Goal: Communication & Community: Ask a question

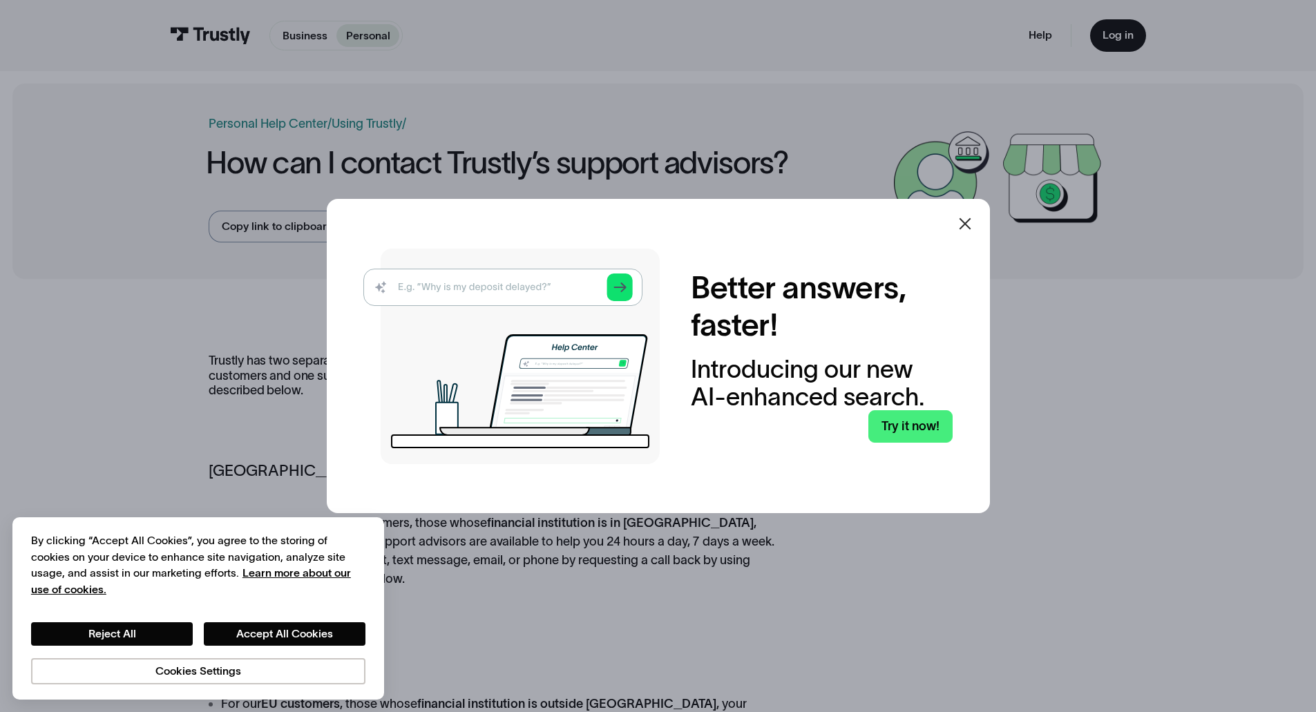
click at [979, 227] on div at bounding box center [964, 223] width 33 height 33
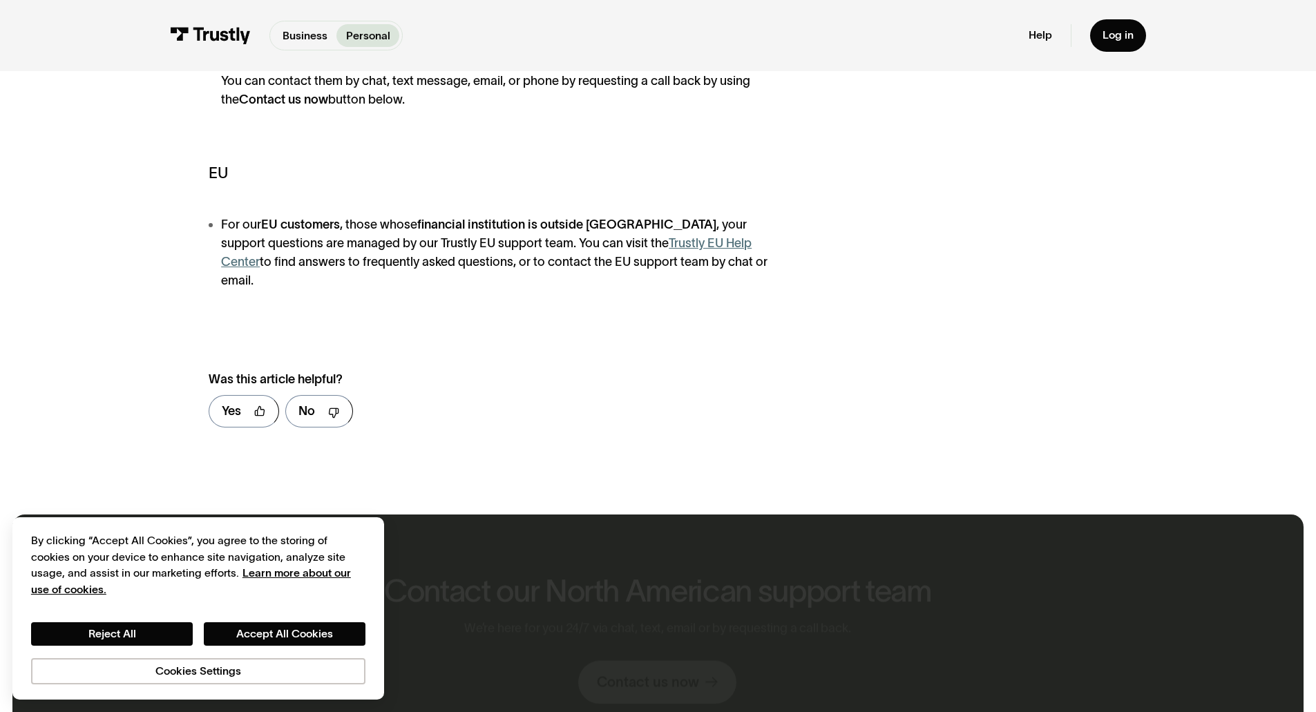
scroll to position [69, 0]
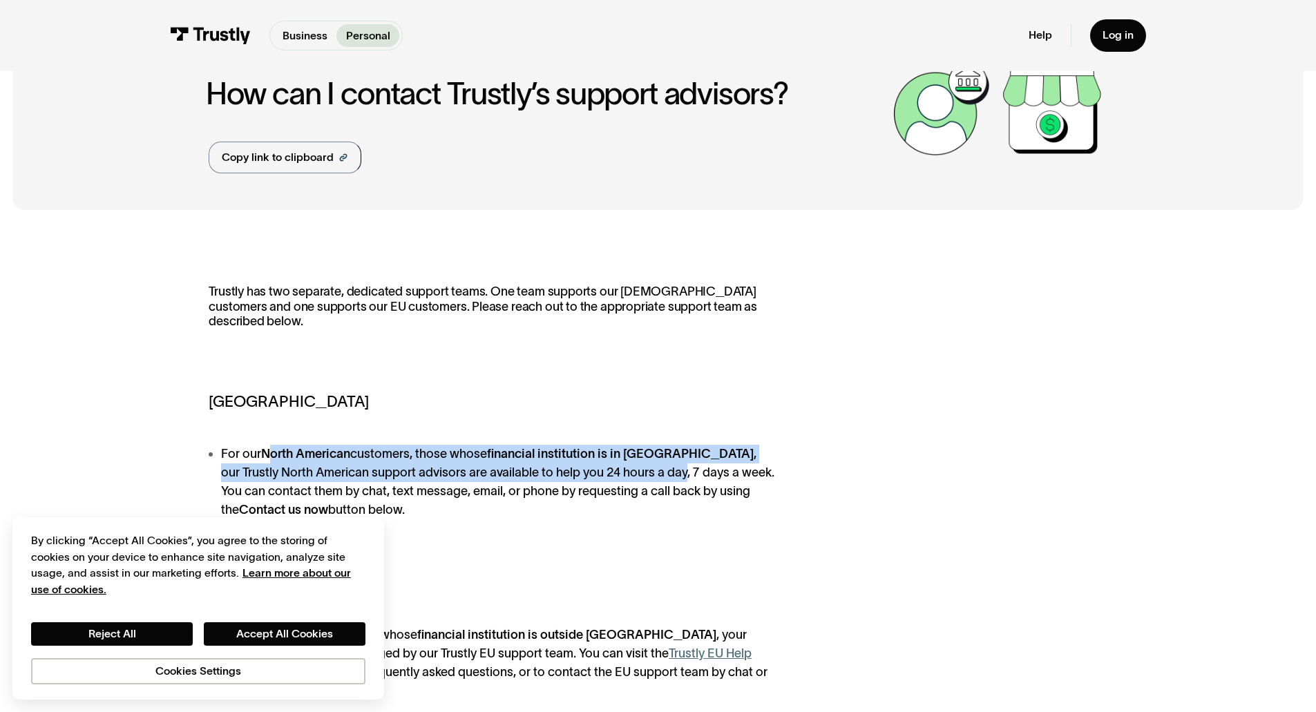
drag, startPoint x: 551, startPoint y: 474, endPoint x: 623, endPoint y: 477, distance: 71.9
click at [623, 477] on li "For our North American customers, those whose financial institution is in North…" at bounding box center [498, 482] width 578 height 75
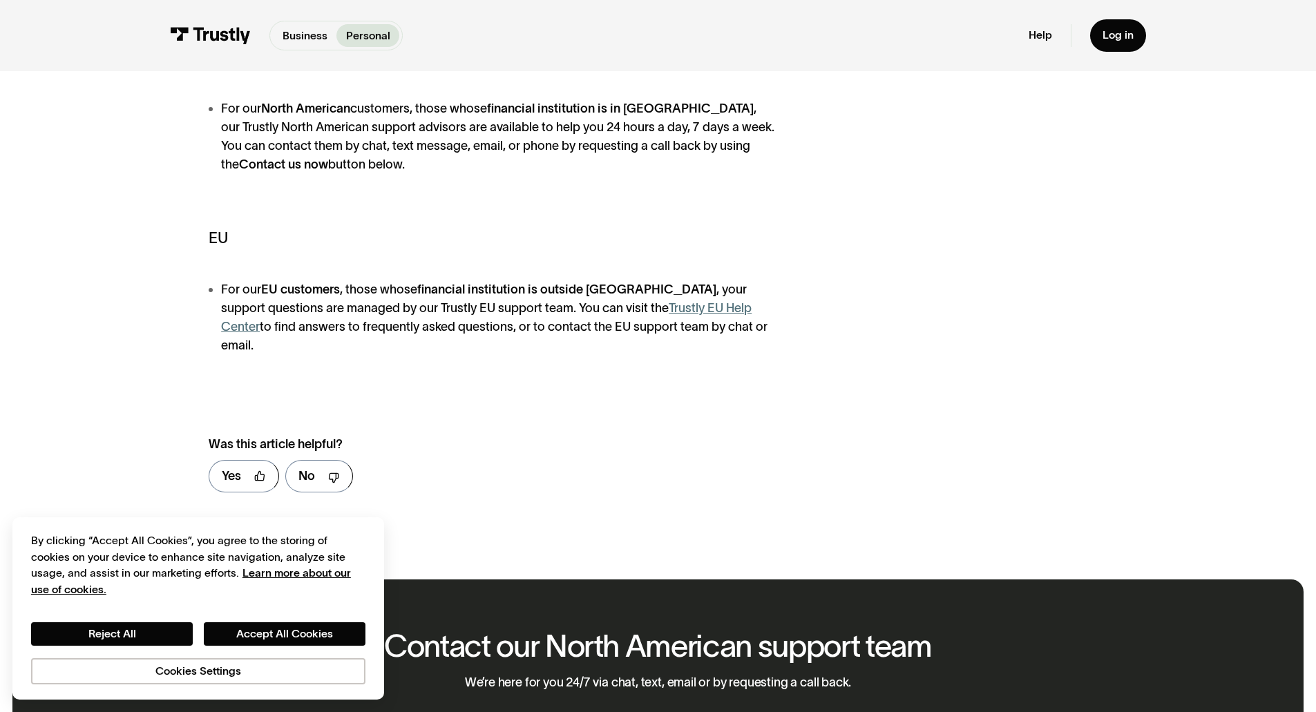
scroll to position [0, 0]
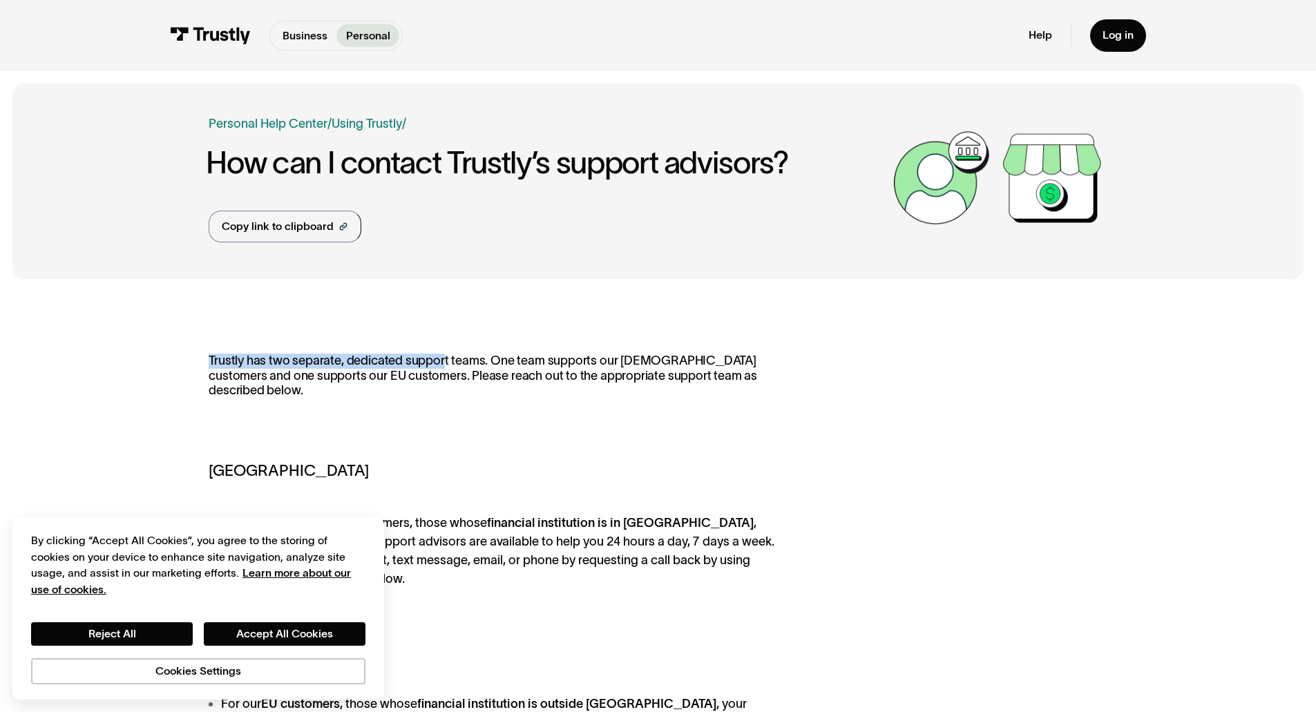
drag, startPoint x: 191, startPoint y: 366, endPoint x: 603, endPoint y: 368, distance: 412.3
click at [597, 368] on div "Trustly has two separate, dedicated support teams. One team supports our North …" at bounding box center [657, 635] width 1291 height 689
click at [604, 368] on p "Trustly has two separate, dedicated support teams. One team supports our North …" at bounding box center [498, 383] width 578 height 59
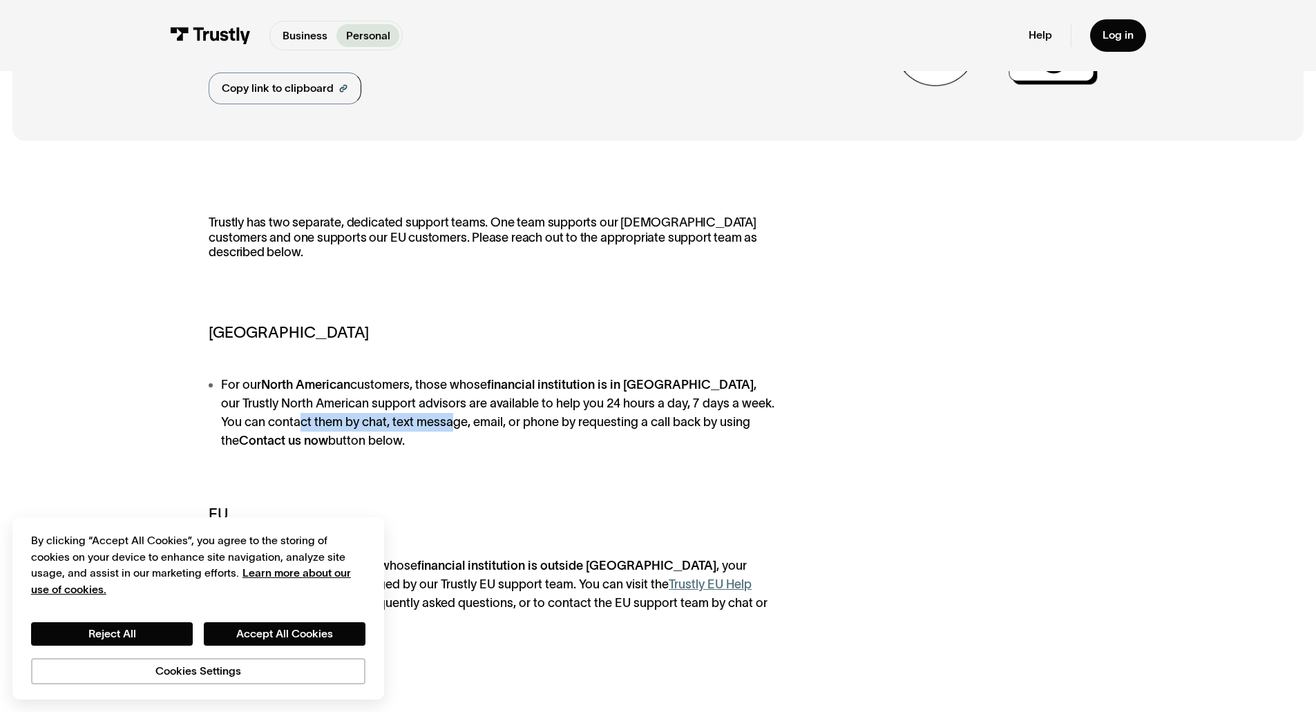
drag, startPoint x: 250, startPoint y: 427, endPoint x: 407, endPoint y: 423, distance: 157.5
click at [407, 423] on li "For our North American customers, those whose financial institution is in North…" at bounding box center [498, 413] width 578 height 75
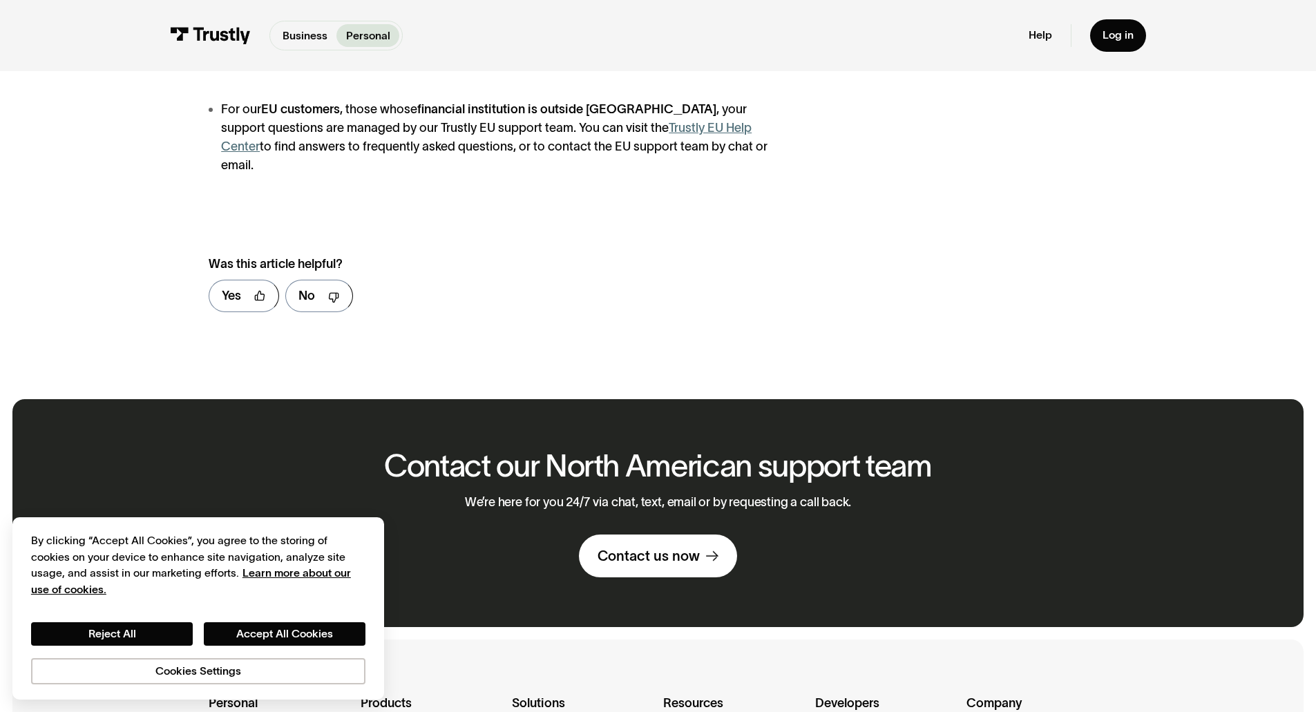
scroll to position [691, 0]
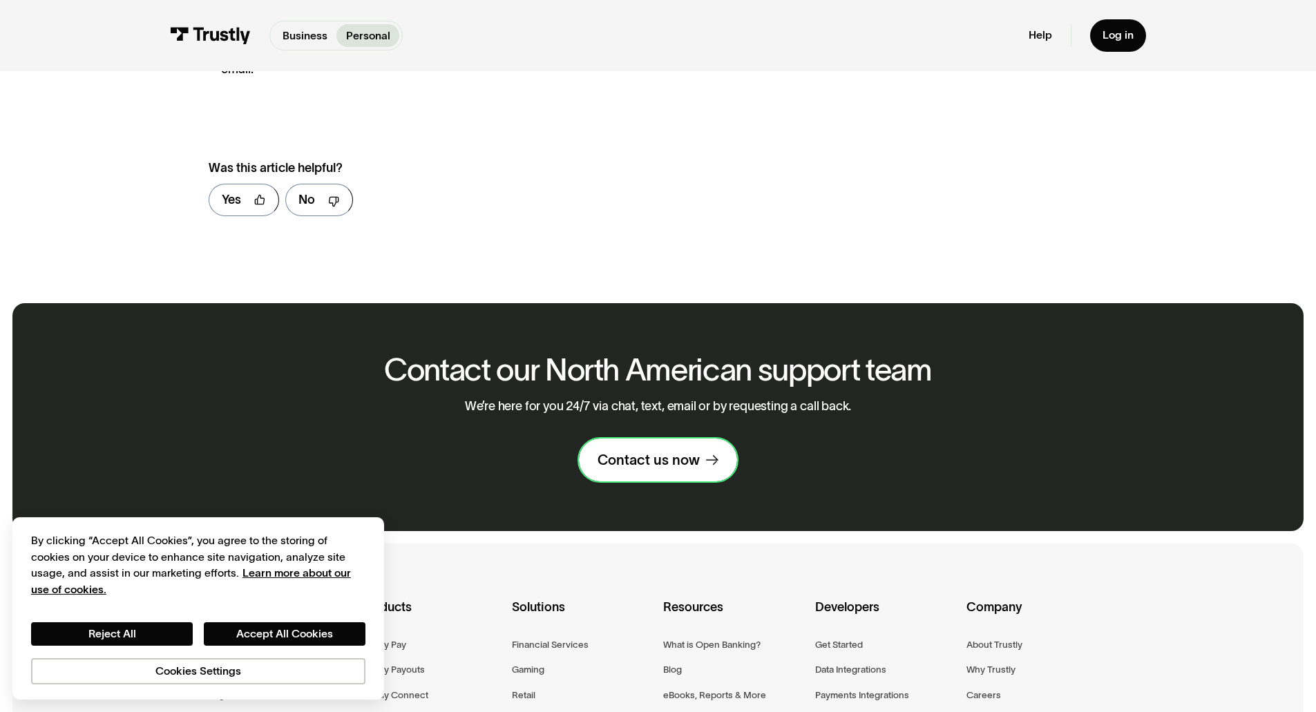
click at [665, 451] on div "Contact us now" at bounding box center [648, 460] width 102 height 18
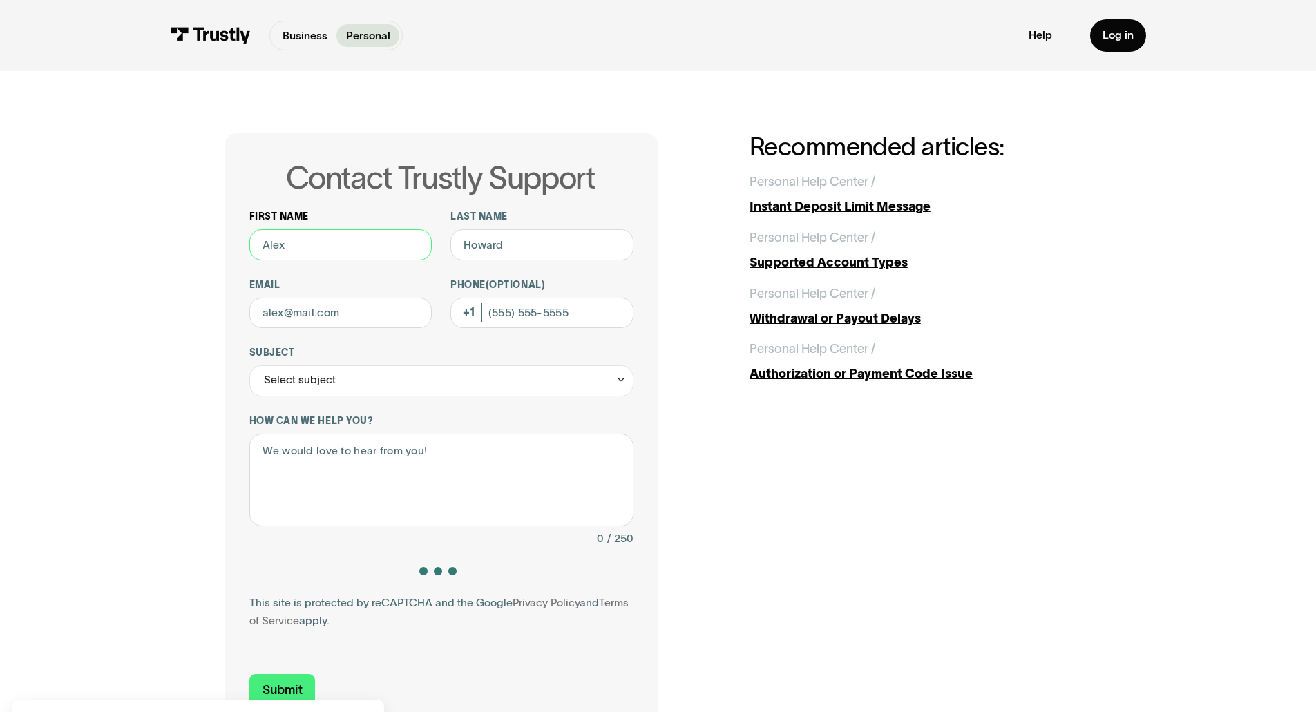
click at [325, 251] on input "First name" at bounding box center [340, 244] width 183 height 31
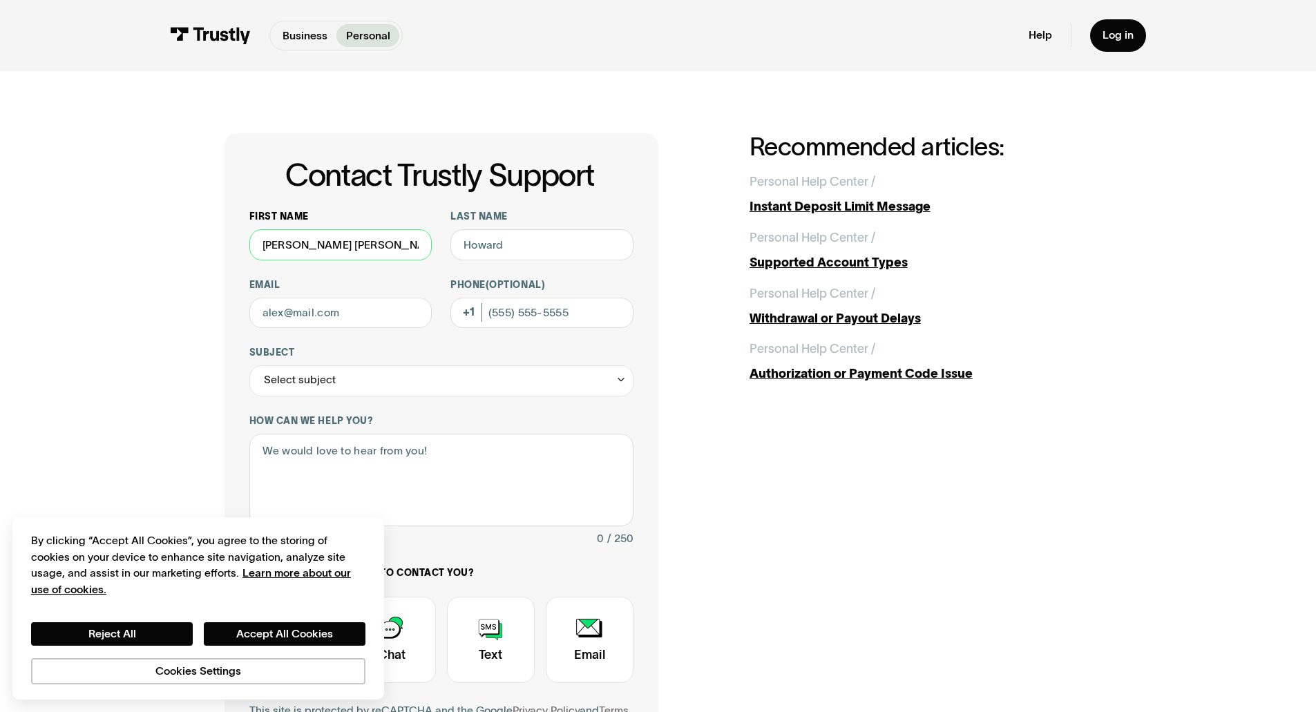
type input "[PERSON_NAME] [PERSON_NAME]"
click at [494, 244] on input "Last name" at bounding box center [541, 244] width 183 height 31
click at [495, 244] on input "Last name" at bounding box center [541, 244] width 183 height 31
drag, startPoint x: 495, startPoint y: 244, endPoint x: 421, endPoint y: 244, distance: 73.9
click at [421, 244] on div "First name [PERSON_NAME] [PERSON_NAME] Last name Email Phone (Optional) Subject…" at bounding box center [441, 484] width 384 height 546
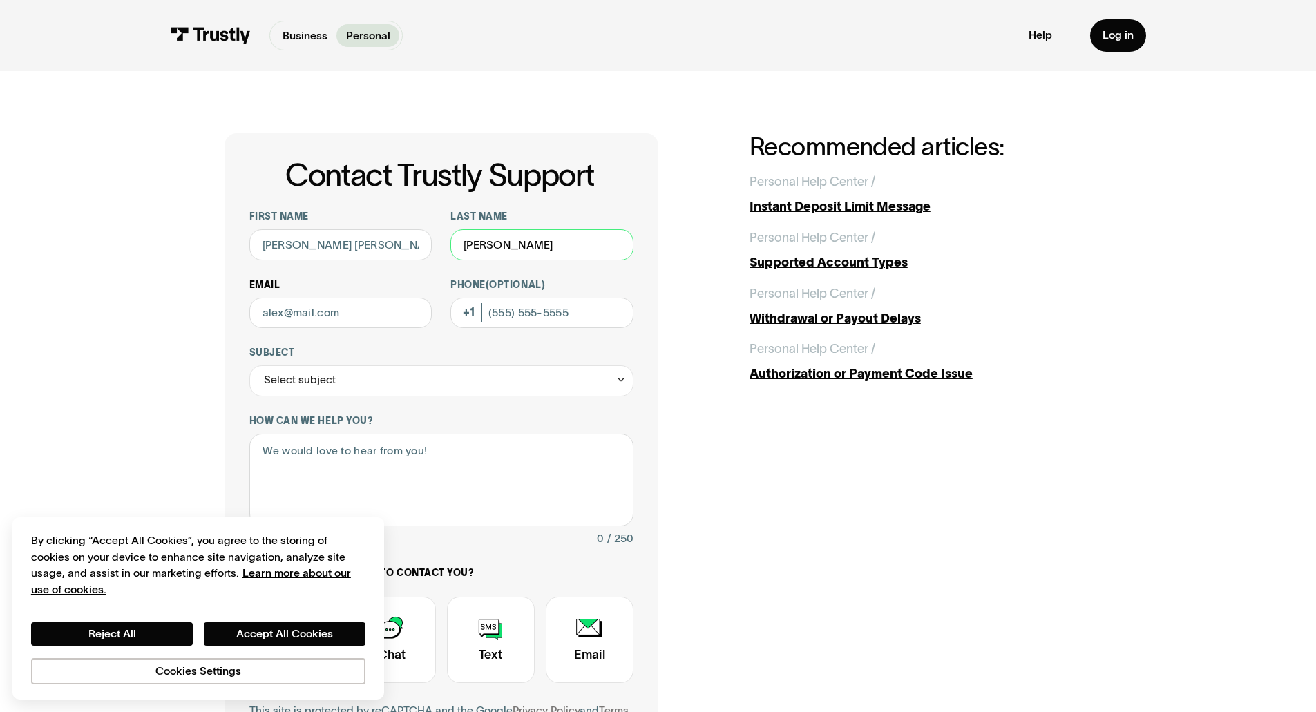
type input "[PERSON_NAME]"
click at [391, 319] on input "Email" at bounding box center [340, 313] width 183 height 31
type input "[EMAIL_ADDRESS][DOMAIN_NAME]"
type input "[PHONE_NUMBER]"
click at [565, 309] on input "[PHONE_NUMBER]" at bounding box center [541, 313] width 183 height 31
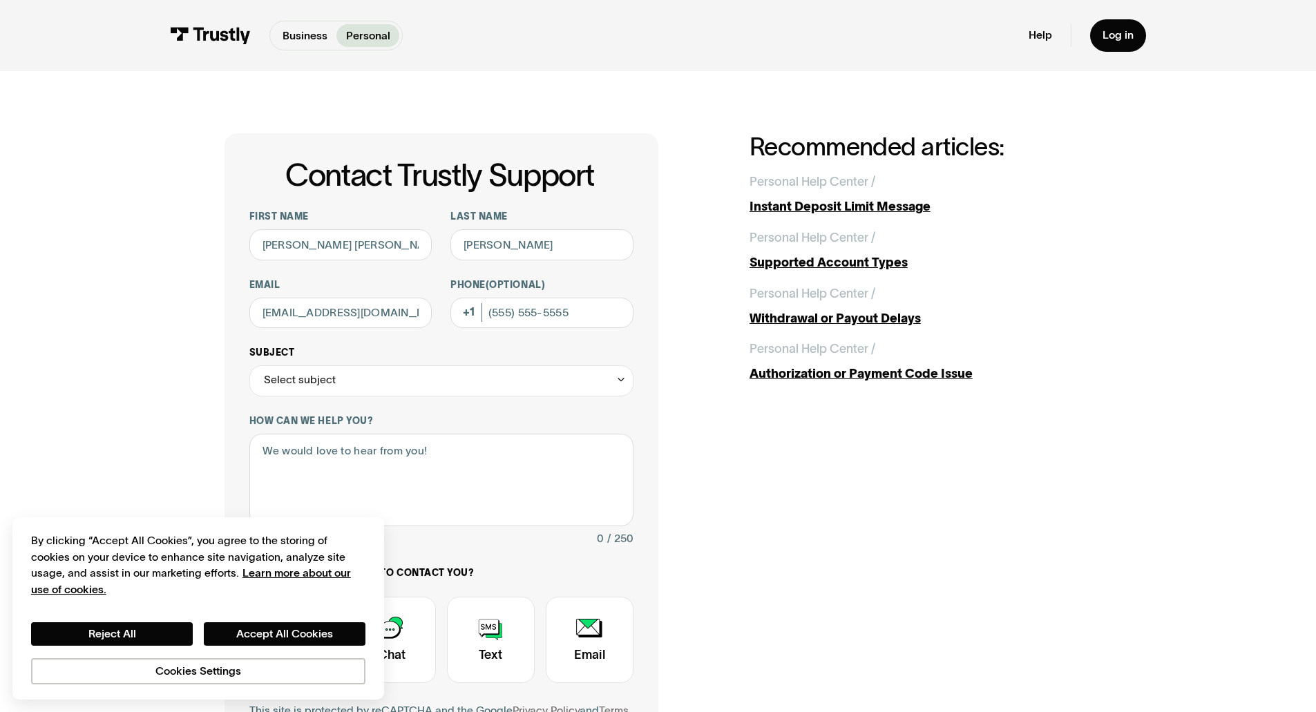
click at [541, 378] on div "Select subject" at bounding box center [441, 380] width 384 height 31
click at [387, 451] on div "Contact Trustly Support" at bounding box center [442, 446] width 372 height 25
type input "**********"
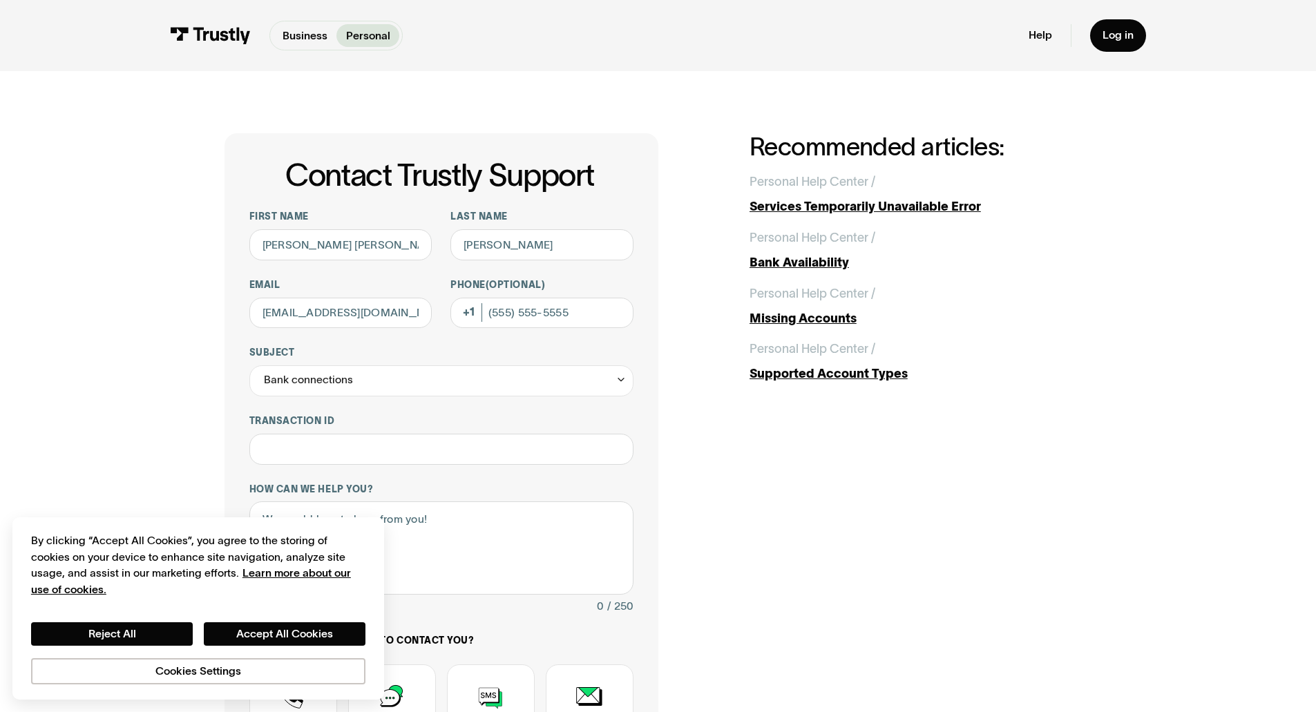
click at [87, 452] on div "**********" at bounding box center [657, 520] width 1253 height 898
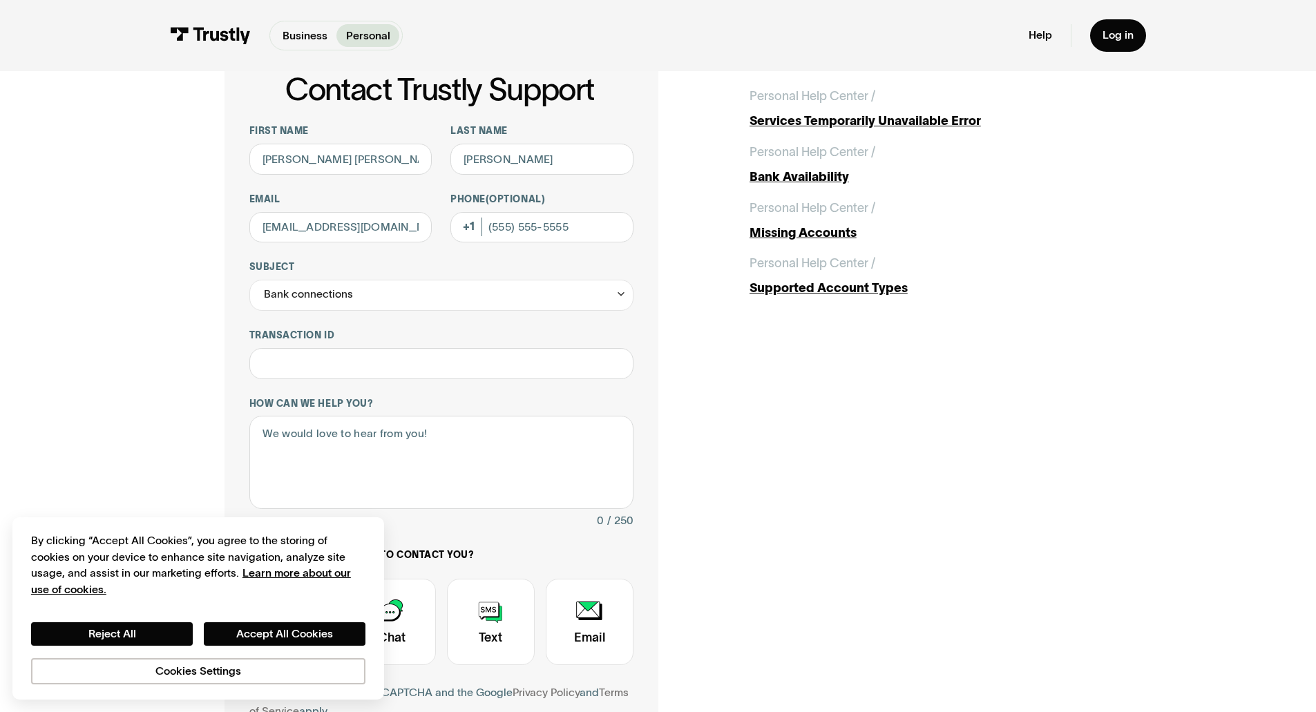
scroll to position [207, 0]
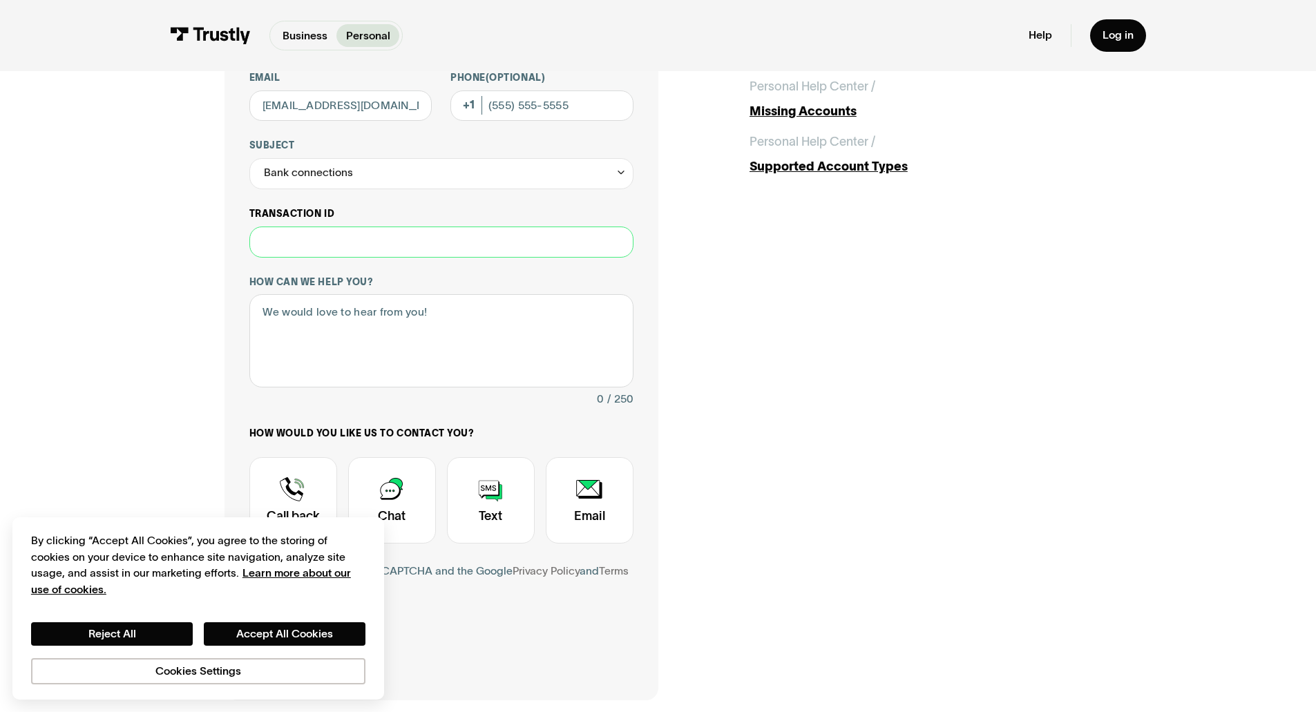
click at [316, 232] on input "Transaction ID" at bounding box center [441, 242] width 384 height 31
click at [269, 339] on textarea "How can we help you?" at bounding box center [441, 340] width 384 height 93
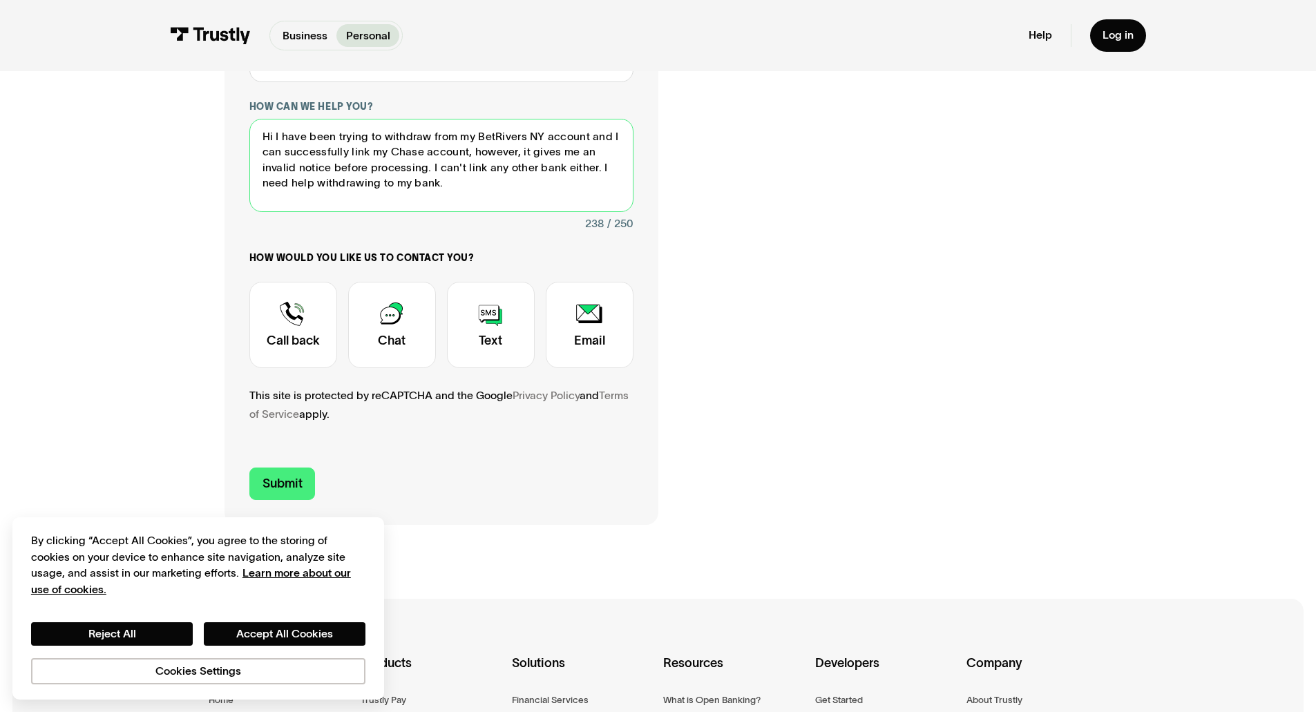
scroll to position [414, 0]
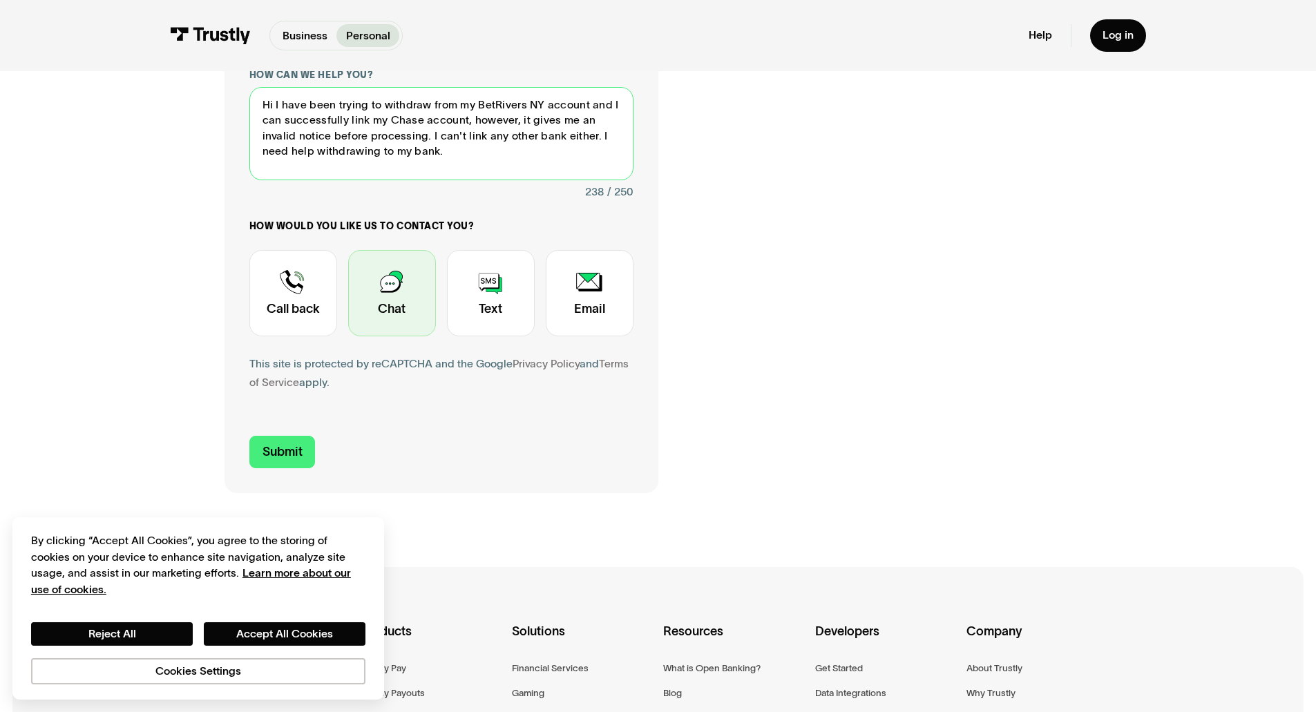
type textarea "Hi I have been trying to withdraw from my BetRivers NY account and I can succes…"
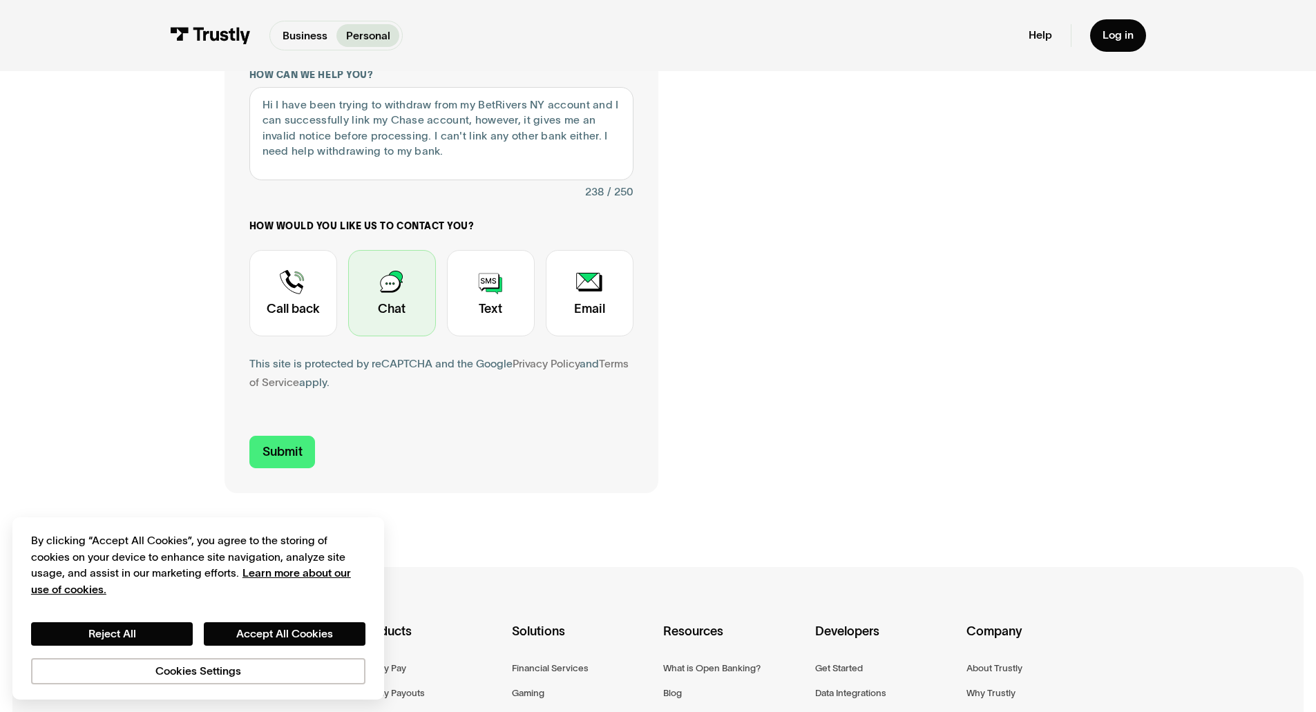
click at [423, 304] on div "Contact Trustly Support" at bounding box center [392, 293] width 88 height 86
click at [297, 454] on input "Submit" at bounding box center [282, 452] width 66 height 32
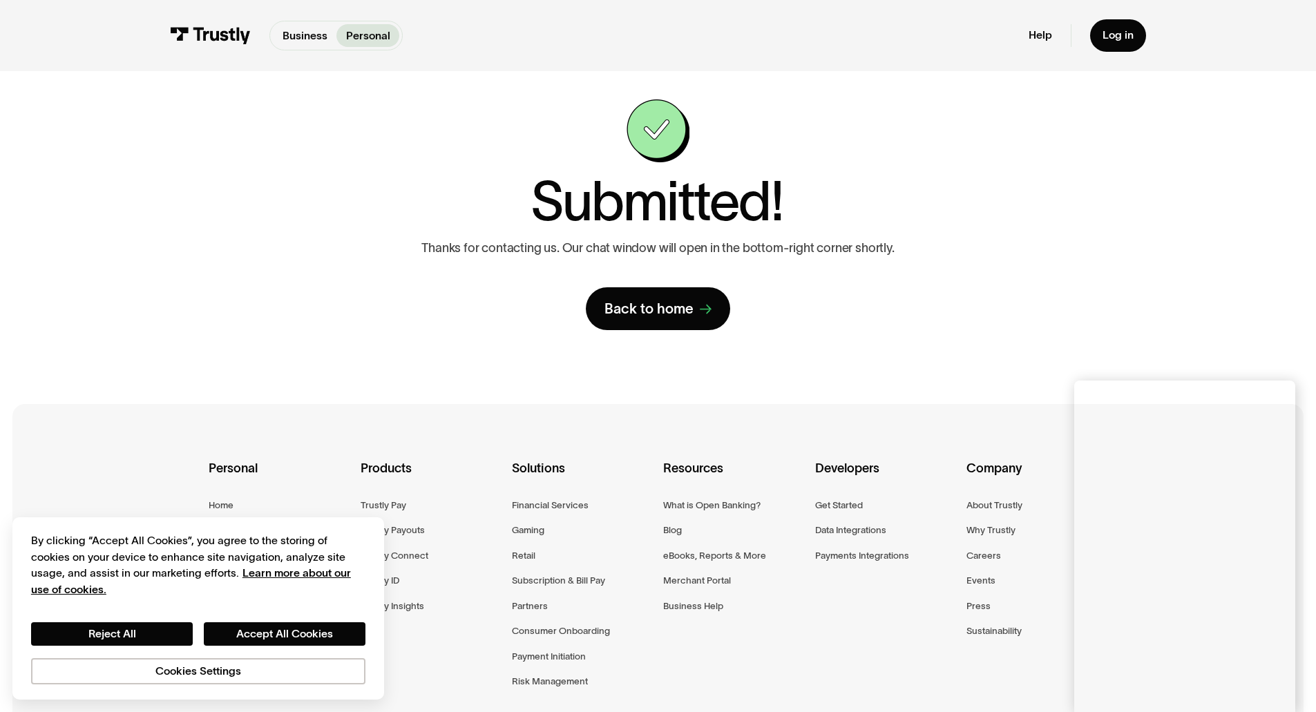
scroll to position [0, 0]
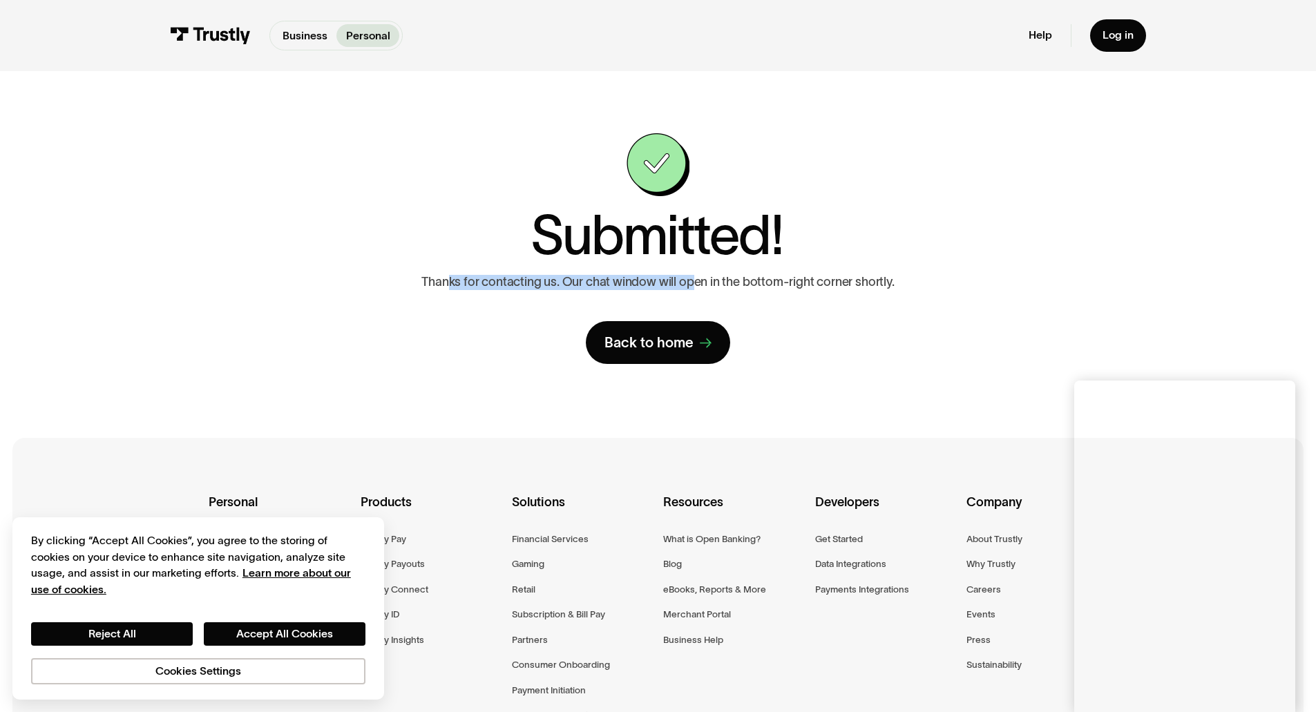
drag, startPoint x: 450, startPoint y: 282, endPoint x: 704, endPoint y: 285, distance: 254.9
click at [703, 285] on p "Thanks for contacting us. Our chat window will open in the bottom-right corner …" at bounding box center [657, 282] width 472 height 15
click at [707, 284] on p "Thanks for contacting us. Our chat window will open in the bottom-right corner …" at bounding box center [657, 282] width 472 height 15
drag, startPoint x: 675, startPoint y: 283, endPoint x: 641, endPoint y: 284, distance: 34.5
click at [642, 284] on p "Thanks for contacting us. Our chat window will open in the bottom-right corner …" at bounding box center [657, 282] width 472 height 15
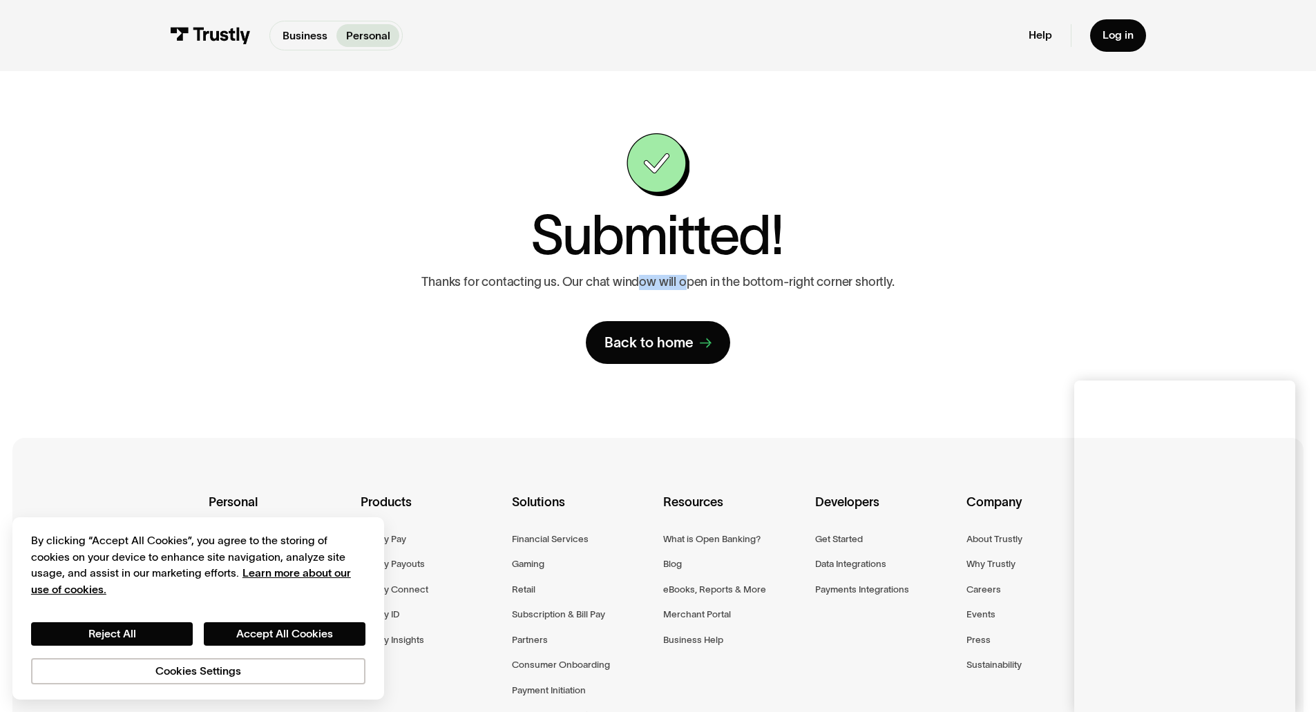
click at [641, 284] on p "Thanks for contacting us. Our chat window will open in the bottom-right corner …" at bounding box center [657, 282] width 472 height 15
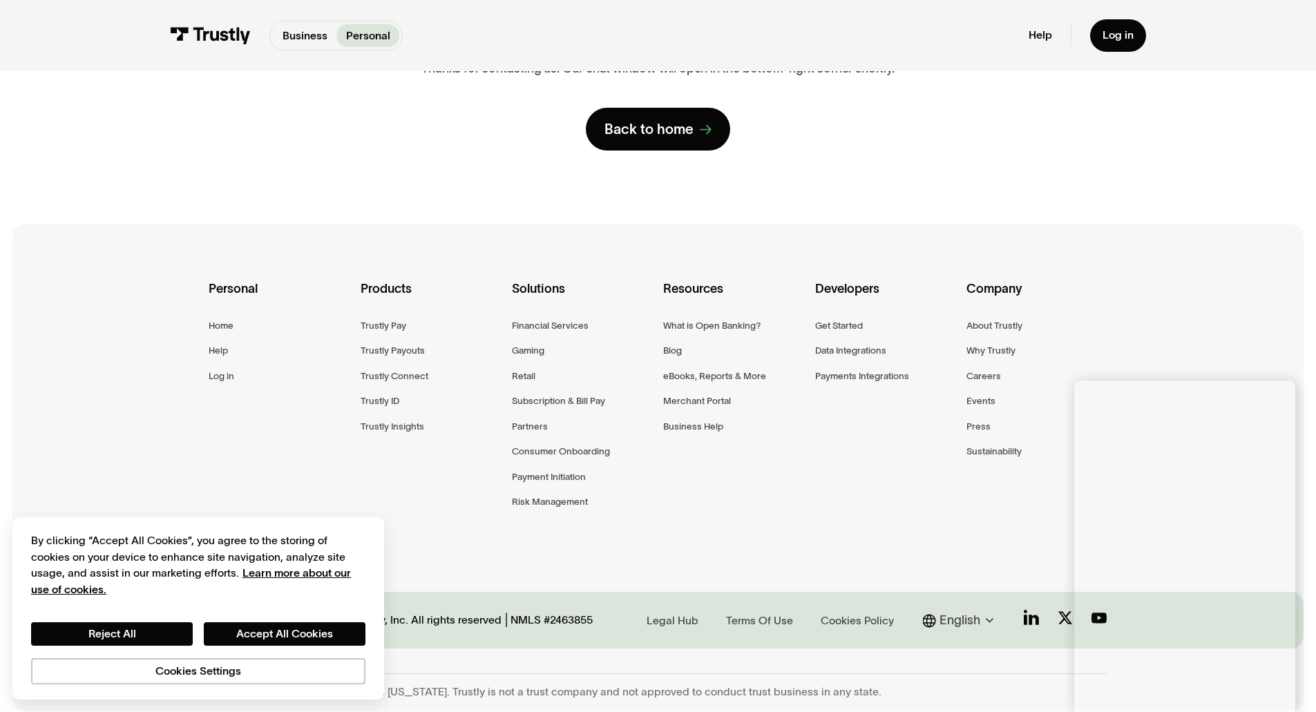
scroll to position [217, 0]
